Goal: Check status: Check status

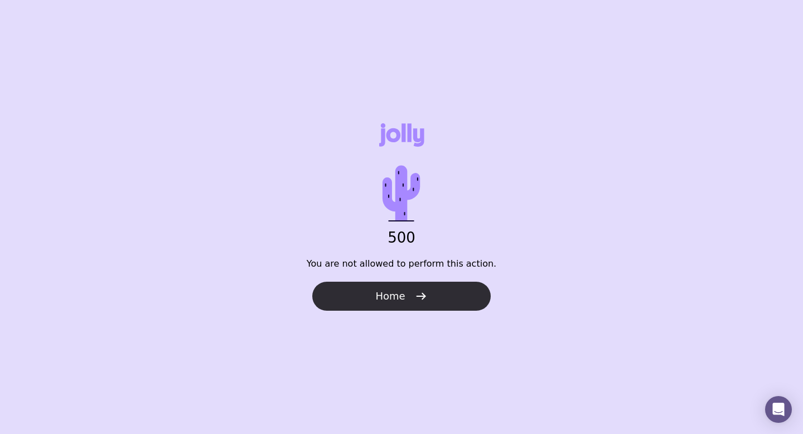
click at [424, 294] on icon "button" at bounding box center [420, 295] width 13 height 13
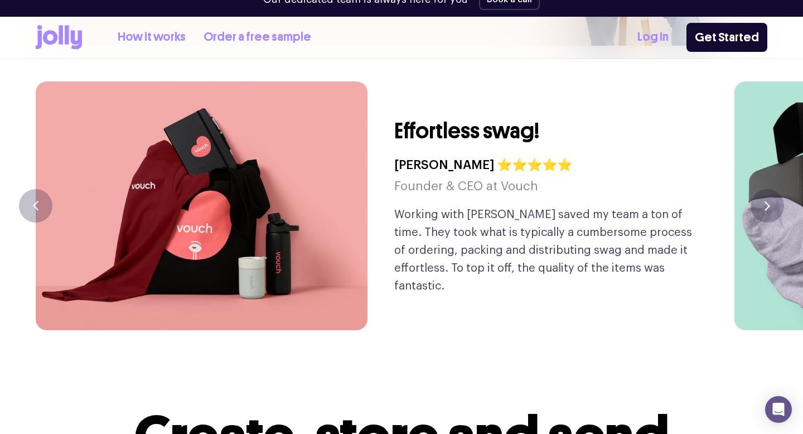
scroll to position [3082, 0]
